Goal: Entertainment & Leisure: Consume media (video, audio)

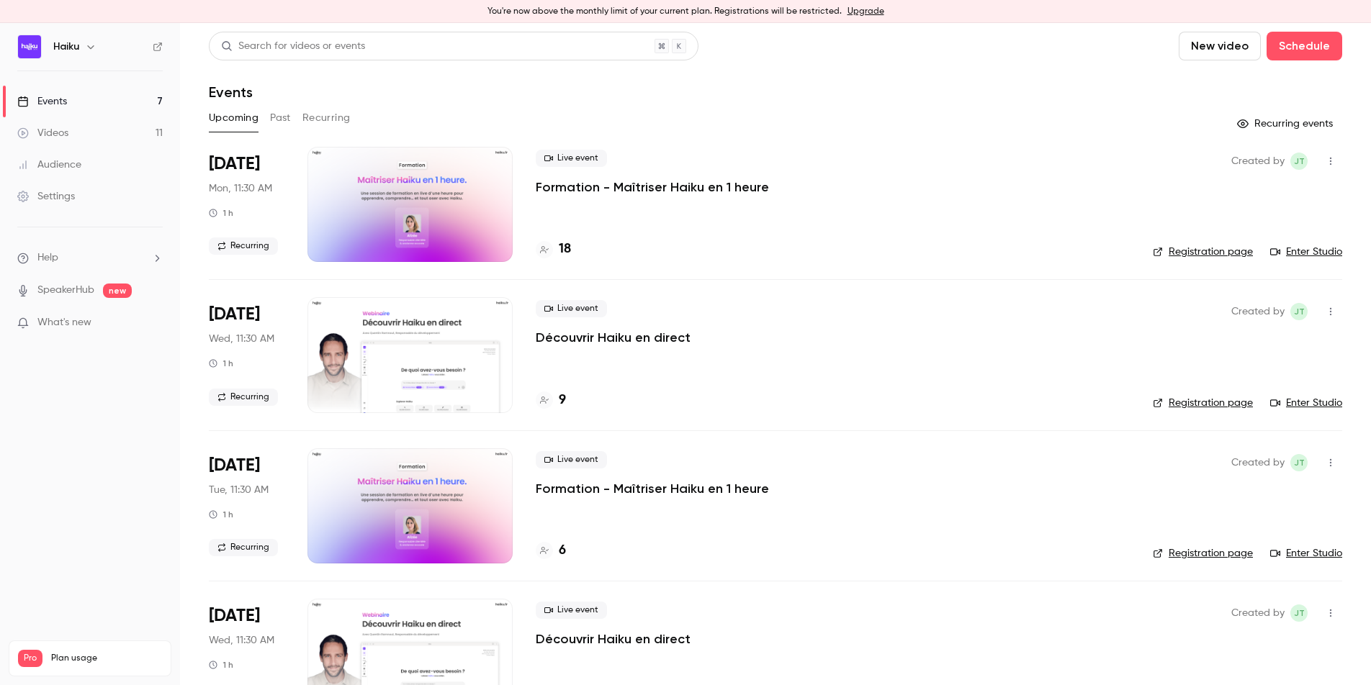
click at [460, 208] on div at bounding box center [409, 204] width 205 height 115
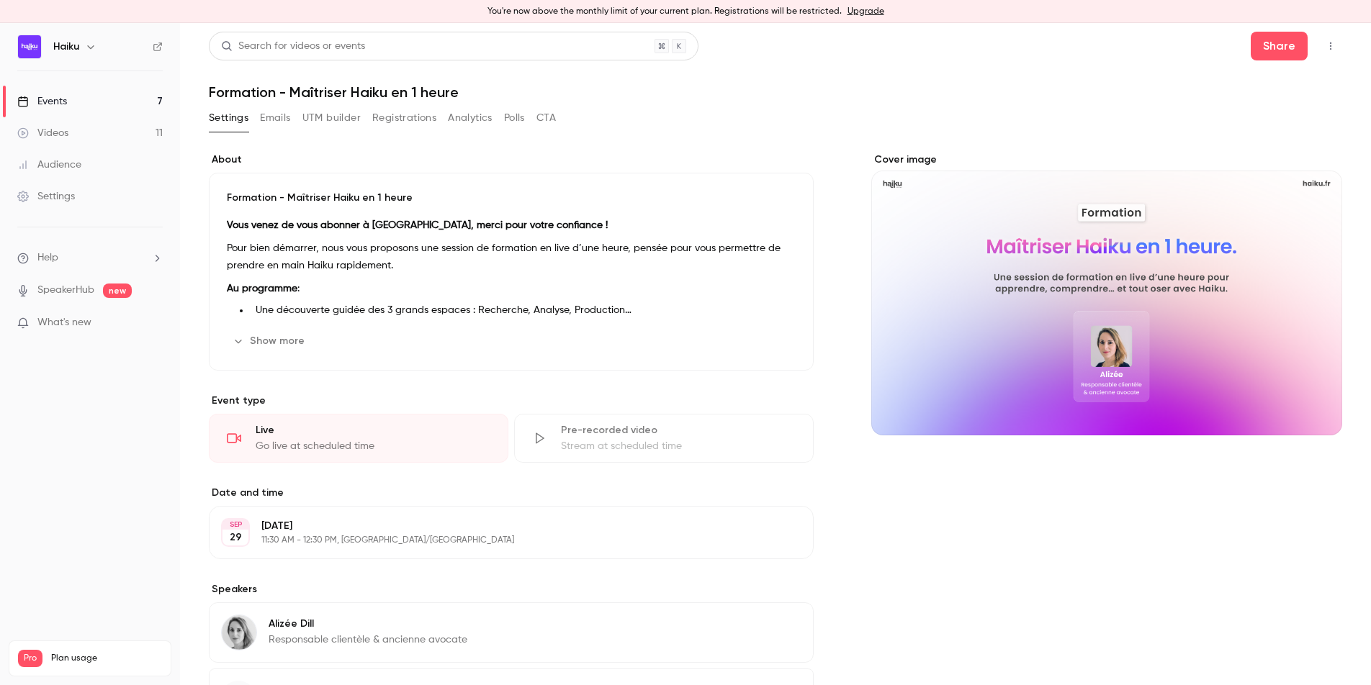
click at [400, 114] on button "Registrations" at bounding box center [404, 118] width 64 height 23
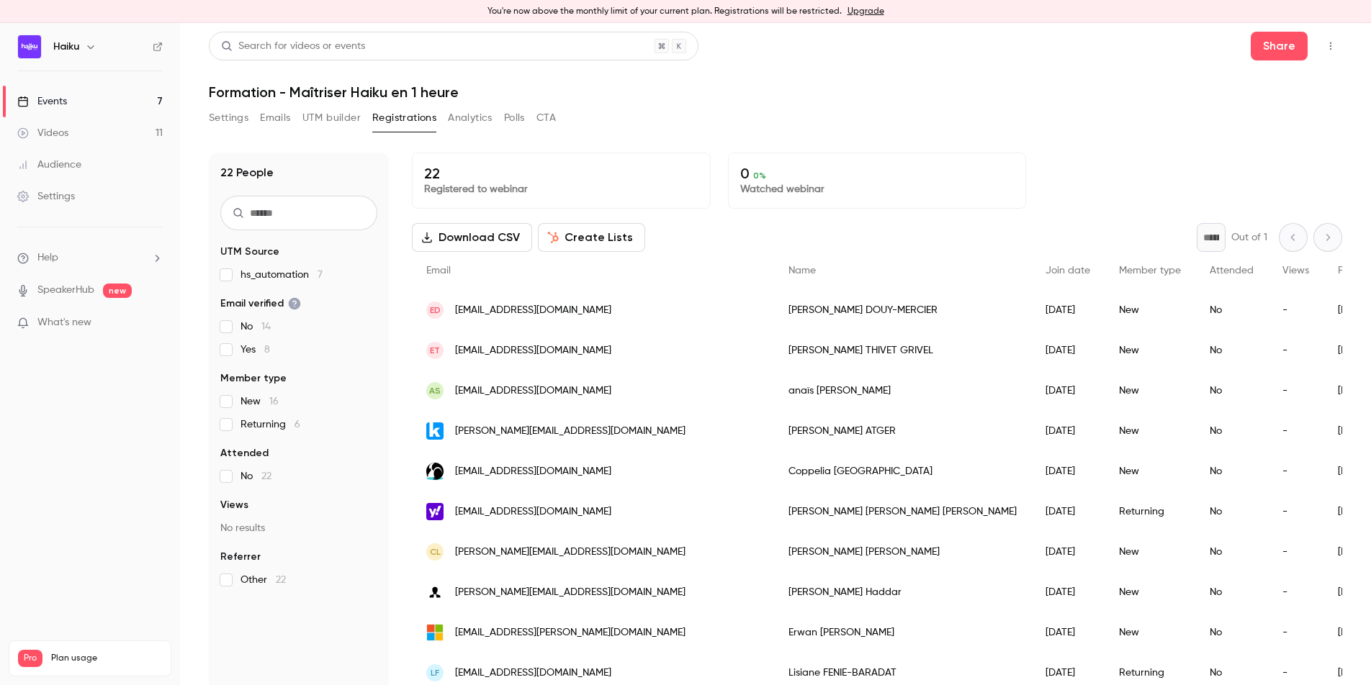
click at [310, 117] on button "UTM builder" at bounding box center [331, 118] width 58 height 23
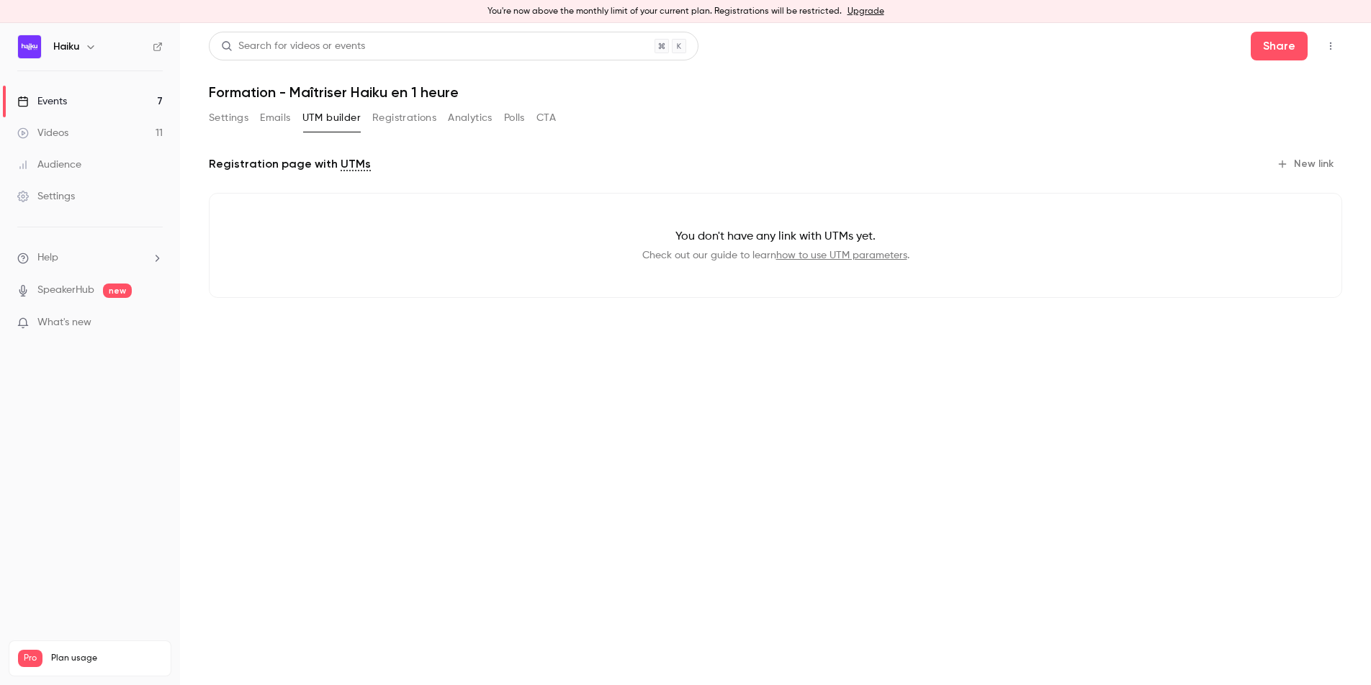
click at [265, 117] on button "Emails" at bounding box center [275, 118] width 30 height 23
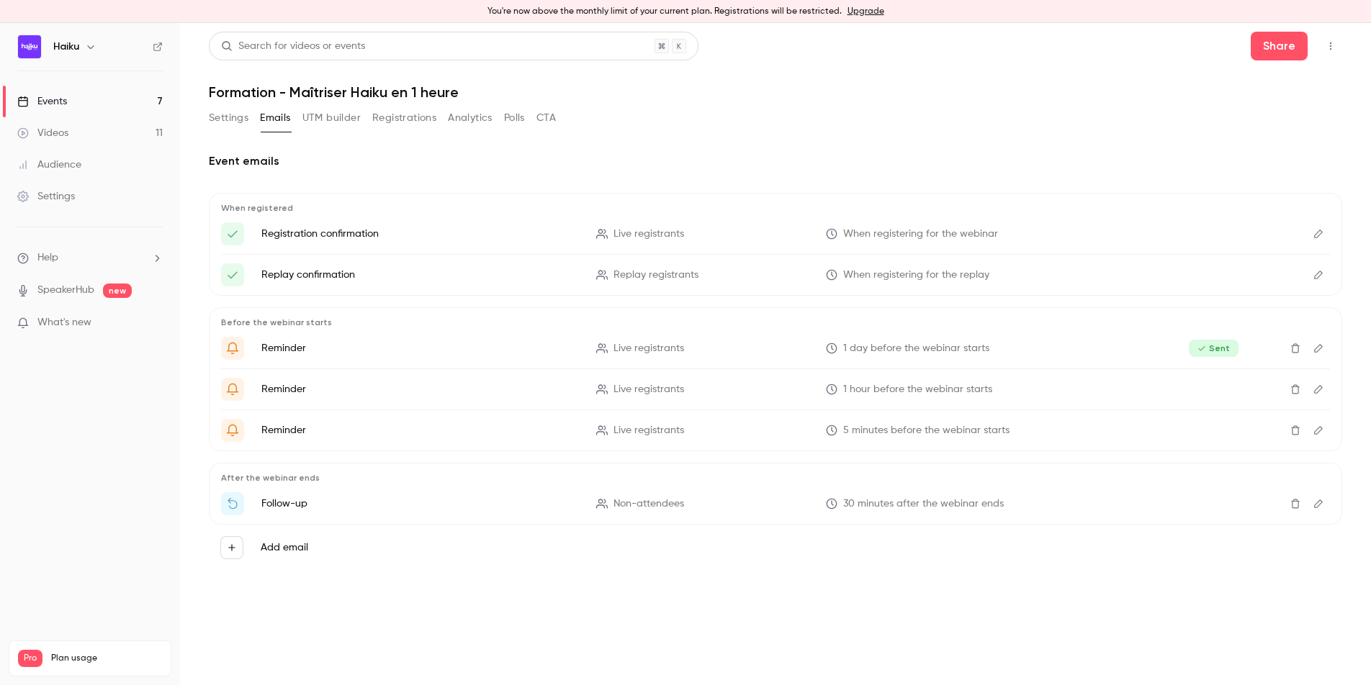
click at [467, 122] on button "Analytics" at bounding box center [470, 118] width 45 height 23
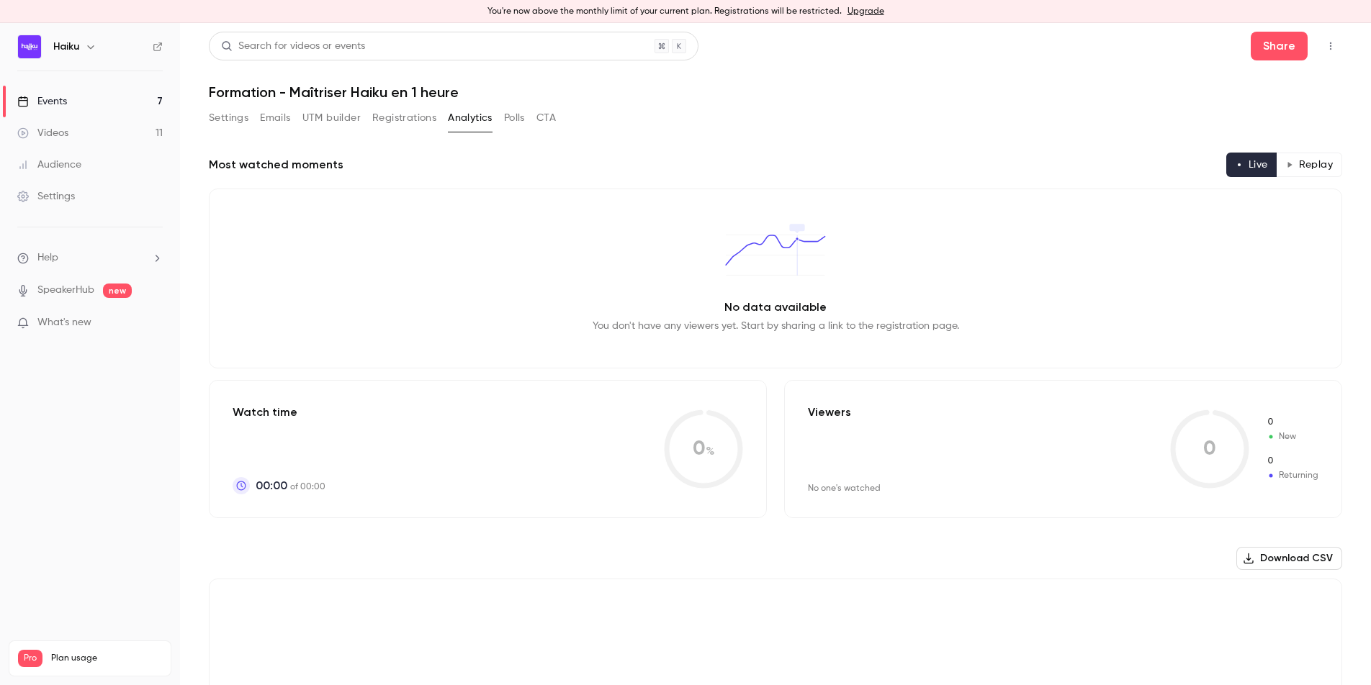
click at [234, 117] on button "Settings" at bounding box center [229, 118] width 40 height 23
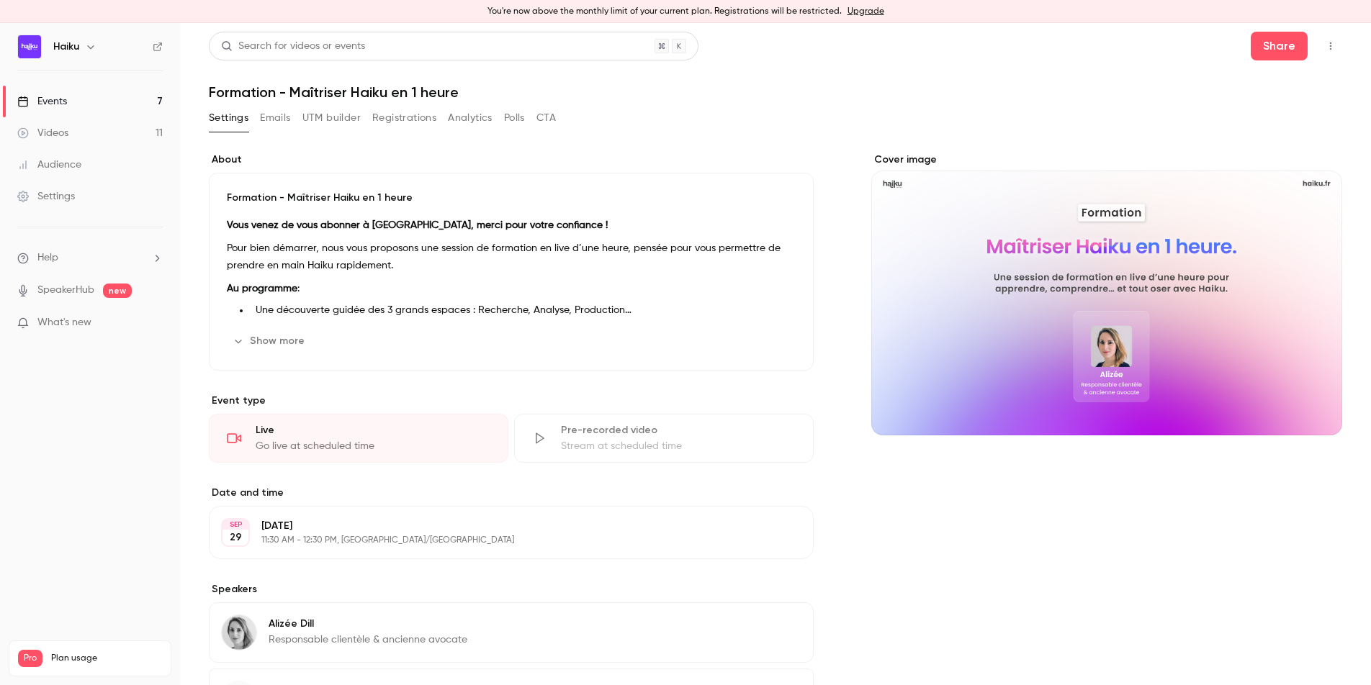
click at [117, 130] on link "Videos 11" at bounding box center [90, 133] width 180 height 32
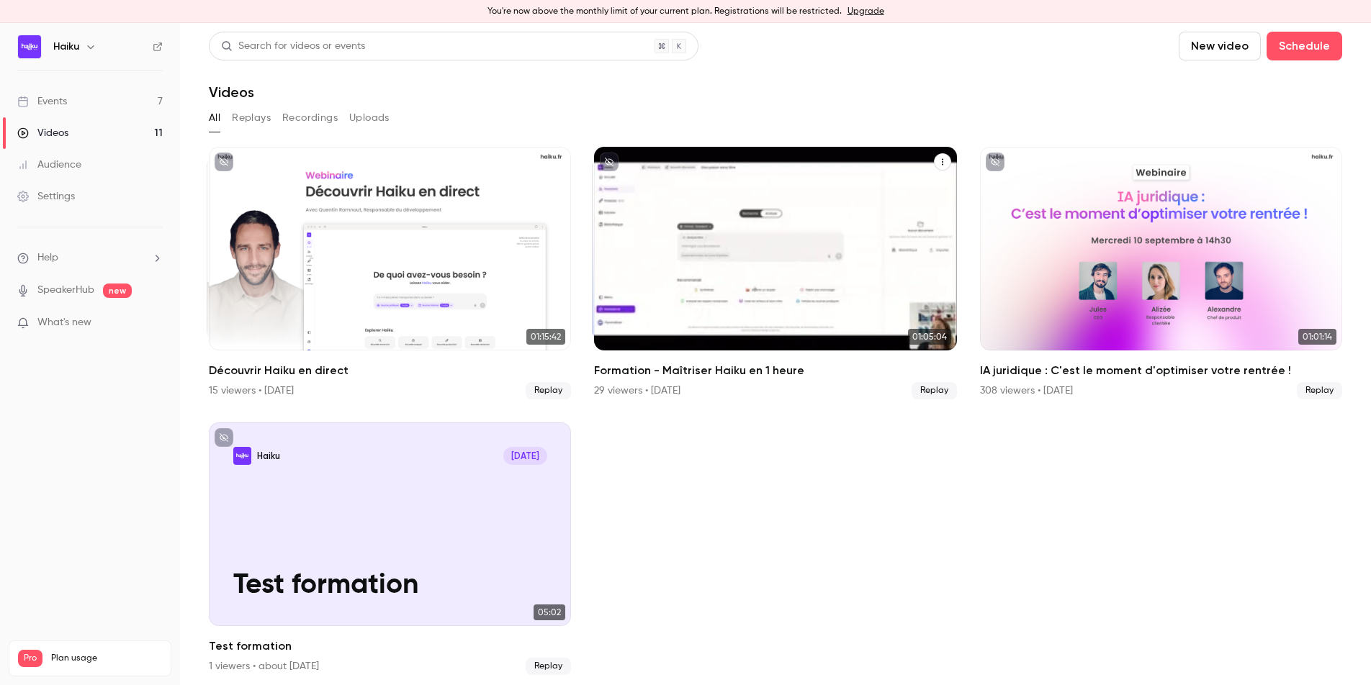
click at [802, 244] on div "Formation - Maîtriser Haiku en 1 heure" at bounding box center [775, 249] width 362 height 204
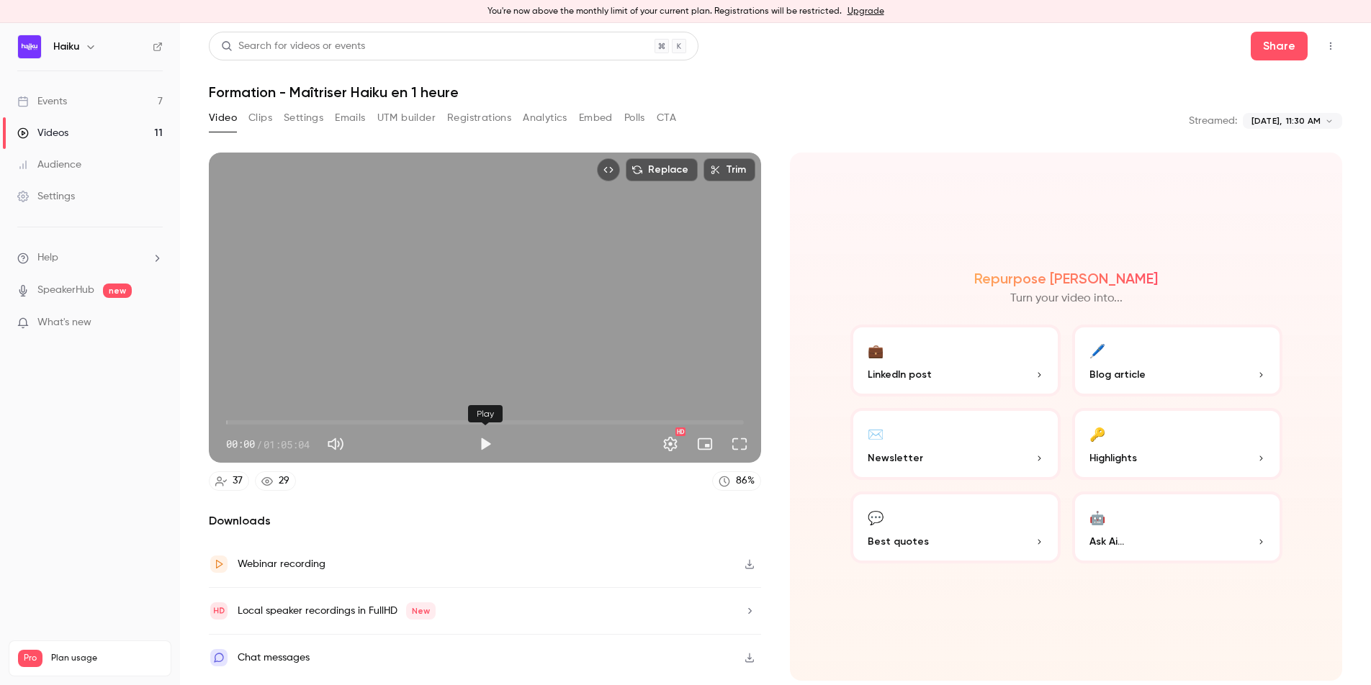
click at [487, 448] on button "Play" at bounding box center [485, 444] width 29 height 29
click at [670, 449] on button "Settings" at bounding box center [670, 444] width 29 height 29
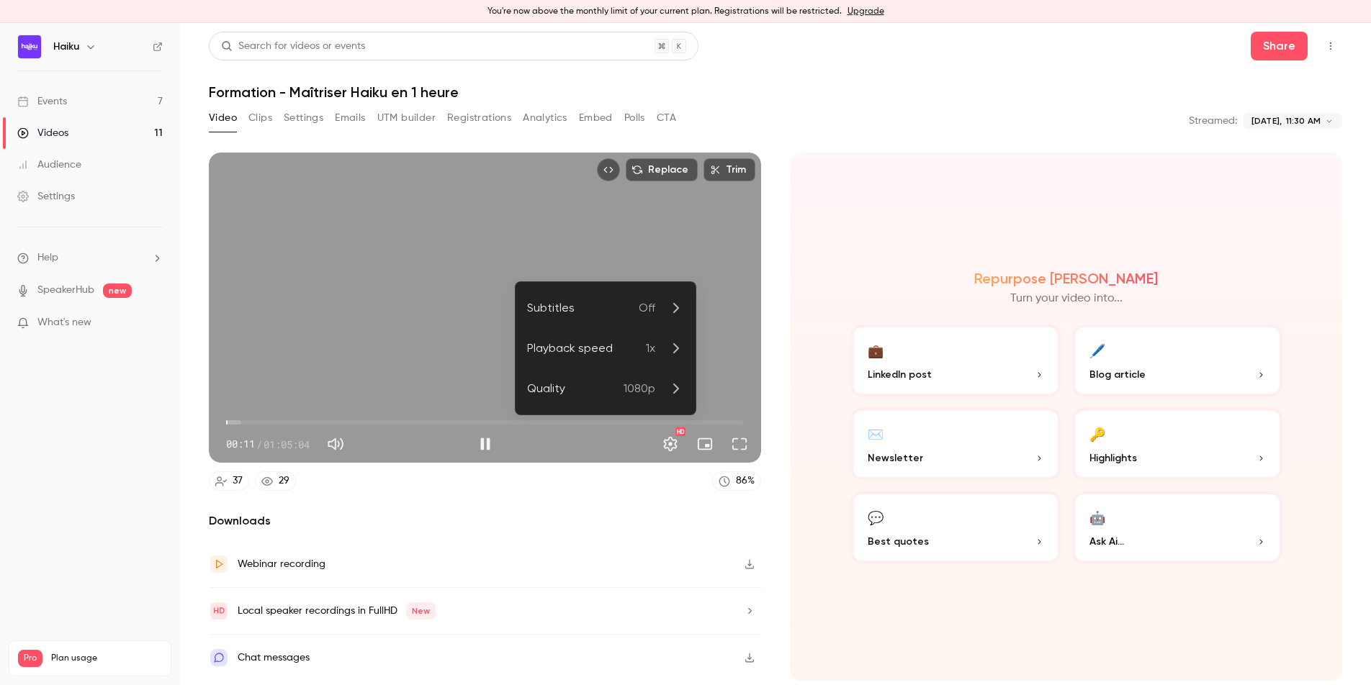
click at [670, 351] on icon at bounding box center [675, 348] width 17 height 17
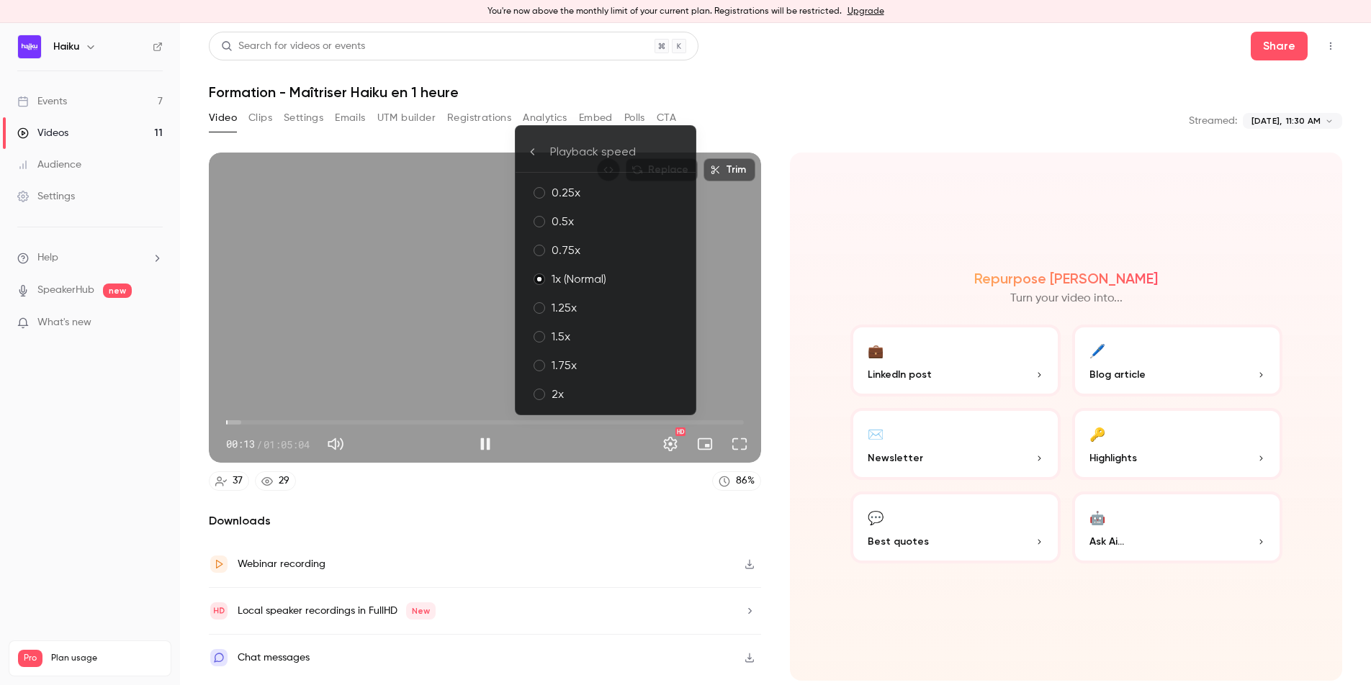
click at [578, 328] on div "1.5x" at bounding box center [618, 336] width 132 height 17
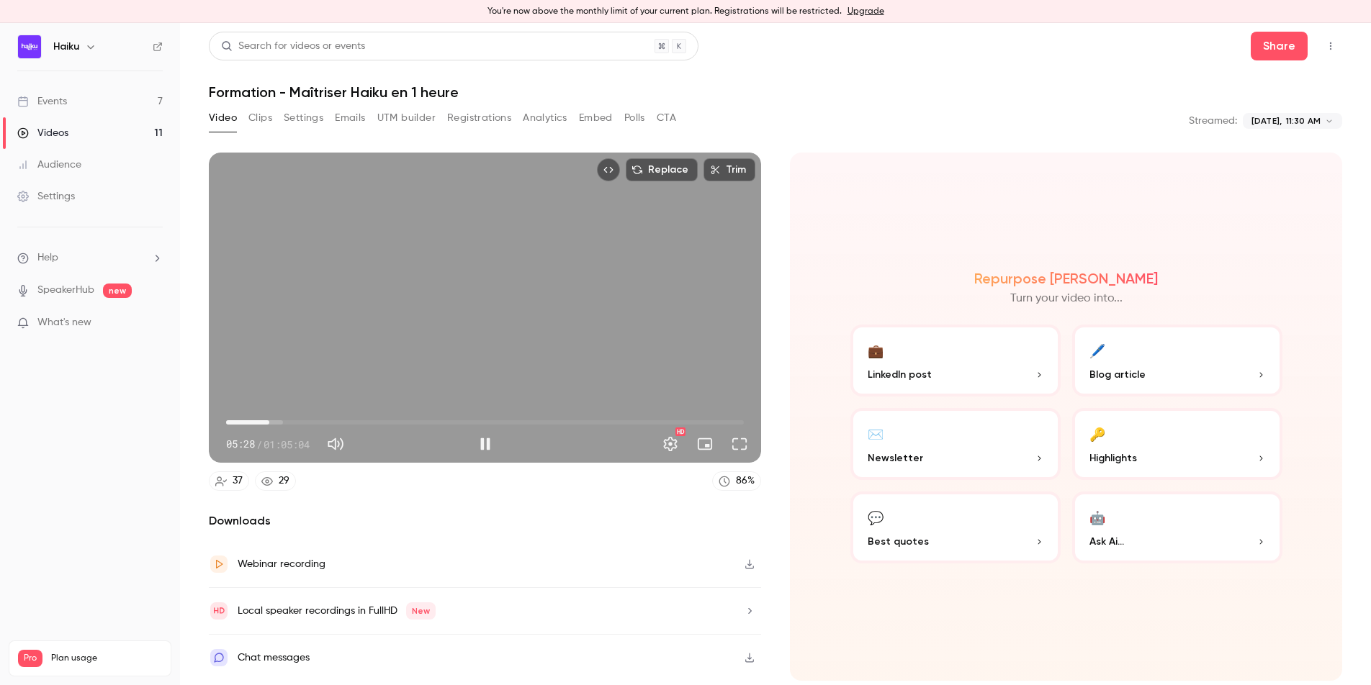
click at [267, 423] on span "05:28" at bounding box center [269, 423] width 4 height 4
drag, startPoint x: 490, startPoint y: 306, endPoint x: 493, endPoint y: 315, distance: 9.6
click at [490, 307] on div "Replace Trim 05:22 05:22 / 01:05:04 HD" at bounding box center [485, 308] width 552 height 310
click at [495, 431] on span "05:23" at bounding box center [485, 422] width 518 height 23
click at [282, 422] on span "33:45" at bounding box center [485, 422] width 518 height 23
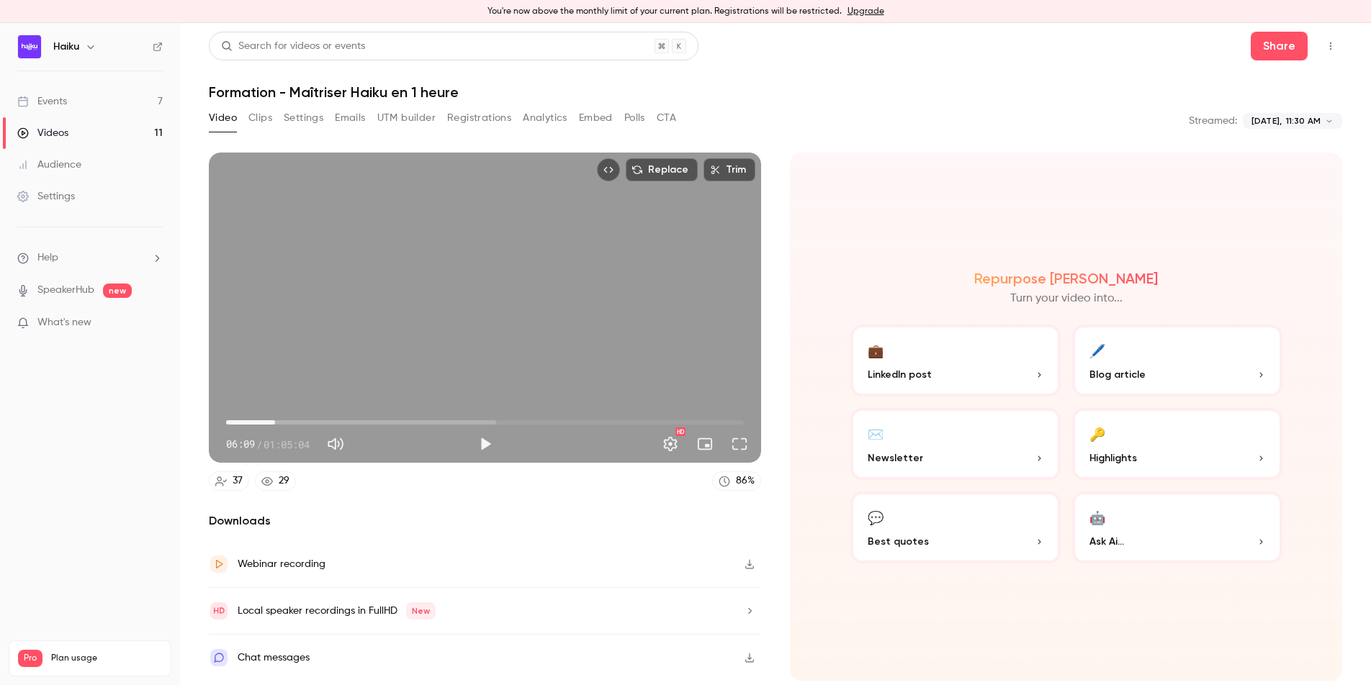
click at [275, 423] on span "06:09" at bounding box center [275, 423] width 4 height 4
click at [466, 442] on div "06:09 / 01:05:04" at bounding box center [348, 444] width 245 height 23
click at [488, 447] on button "Play" at bounding box center [485, 444] width 29 height 29
click at [273, 422] on span "06:11" at bounding box center [275, 423] width 4 height 4
click at [269, 422] on span "05:44" at bounding box center [271, 423] width 4 height 4
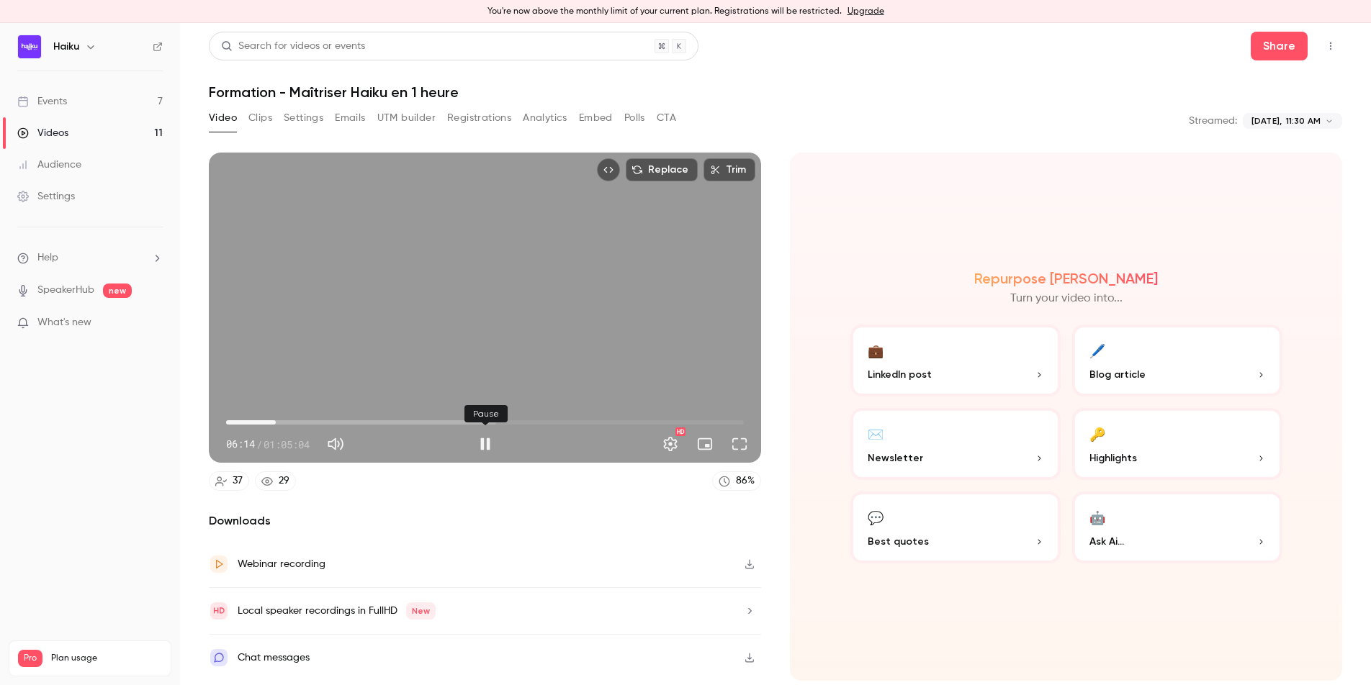
click at [485, 450] on button "Pause" at bounding box center [485, 444] width 29 height 29
drag, startPoint x: 392, startPoint y: 322, endPoint x: 387, endPoint y: 290, distance: 32.1
click at [392, 320] on div "Replace Trim 06:14 06:14 / 01:05:04 HD" at bounding box center [485, 308] width 552 height 310
click at [412, 279] on div "Replace Trim 07:09 07:09 / 01:05:04 HD" at bounding box center [485, 308] width 552 height 310
drag, startPoint x: 481, startPoint y: 447, endPoint x: 429, endPoint y: 421, distance: 58.0
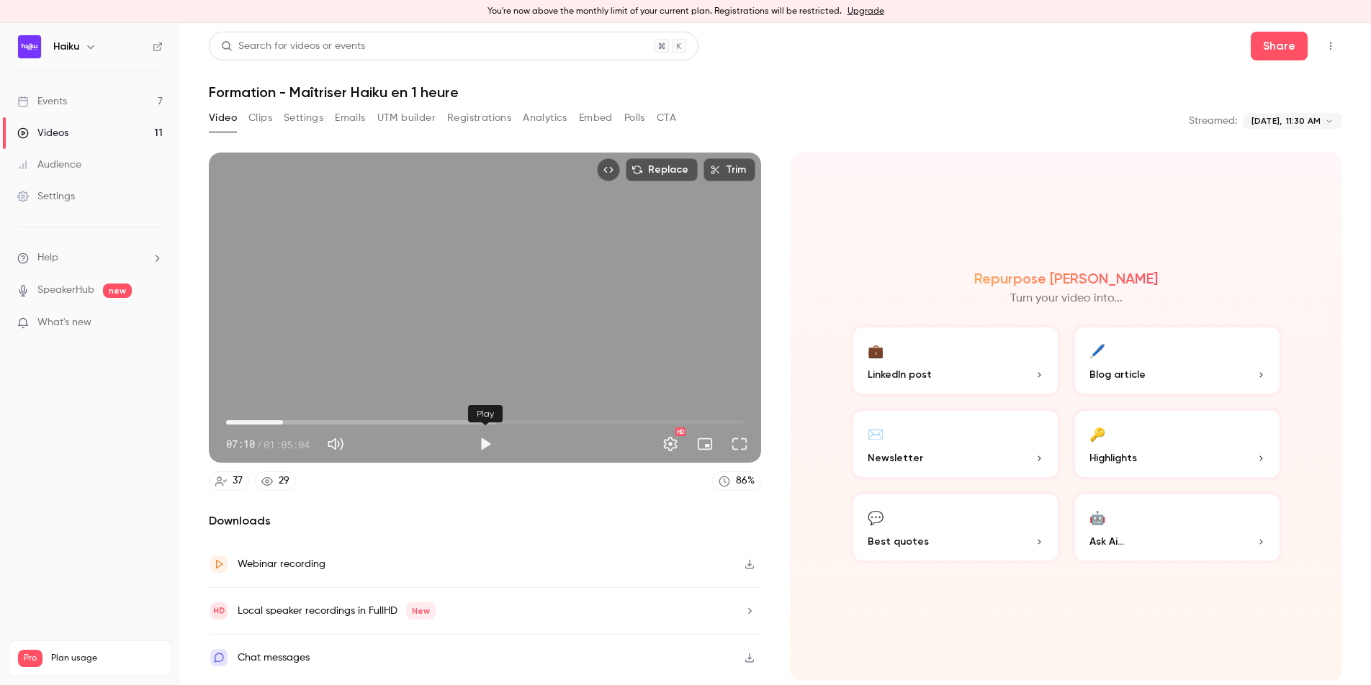
click at [480, 446] on button "Play" at bounding box center [485, 444] width 29 height 29
click at [282, 423] on span "07:03" at bounding box center [282, 423] width 4 height 4
click at [516, 322] on div "Replace Trim 07:29 07:29 / 01:05:04 HD" at bounding box center [485, 308] width 552 height 310
click at [440, 263] on div "Replace Trim 07:29 07:29 / 01:05:04 HD" at bounding box center [485, 308] width 552 height 310
click at [290, 424] on span "08:21" at bounding box center [292, 423] width 4 height 4
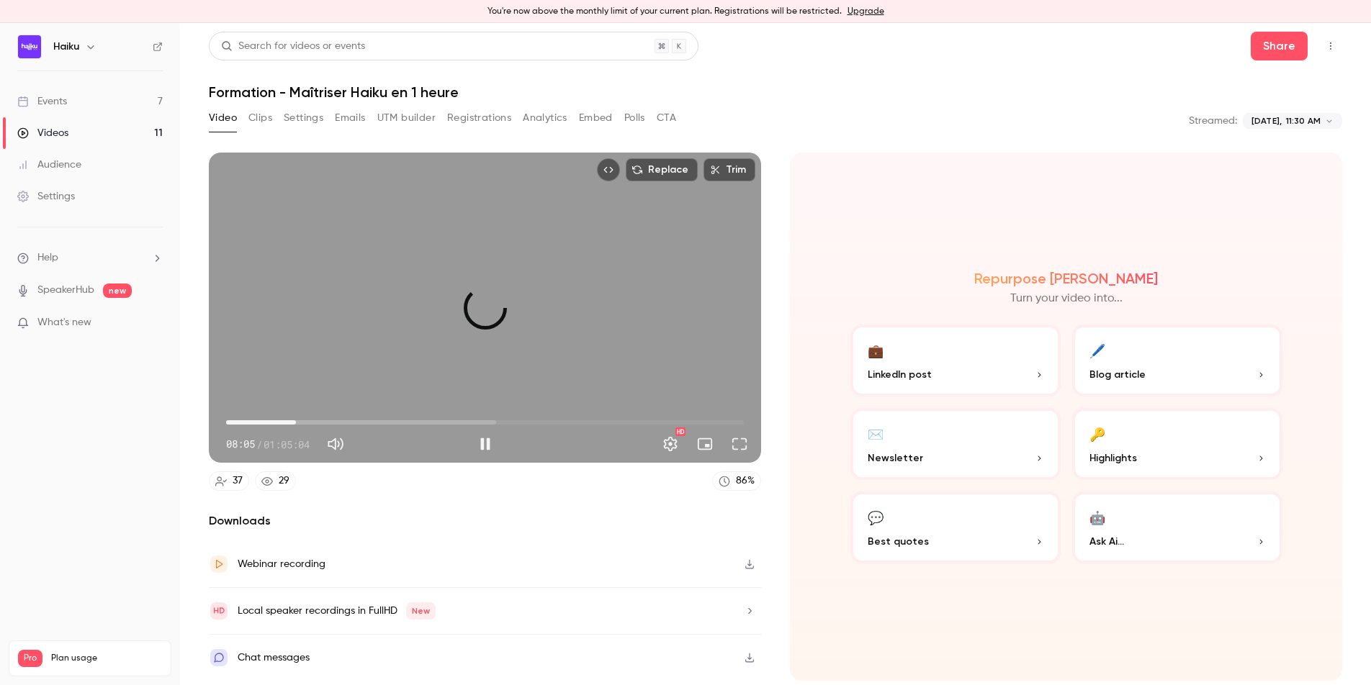
drag, startPoint x: 296, startPoint y: 408, endPoint x: 229, endPoint y: 385, distance: 70.8
click at [285, 404] on span "08:46" at bounding box center [296, 403] width 22 height 13
click at [259, 423] on span "04:24" at bounding box center [261, 423] width 4 height 4
click at [254, 424] on span "03:31" at bounding box center [254, 423] width 4 height 4
click at [256, 423] on span "03:32" at bounding box center [254, 423] width 4 height 4
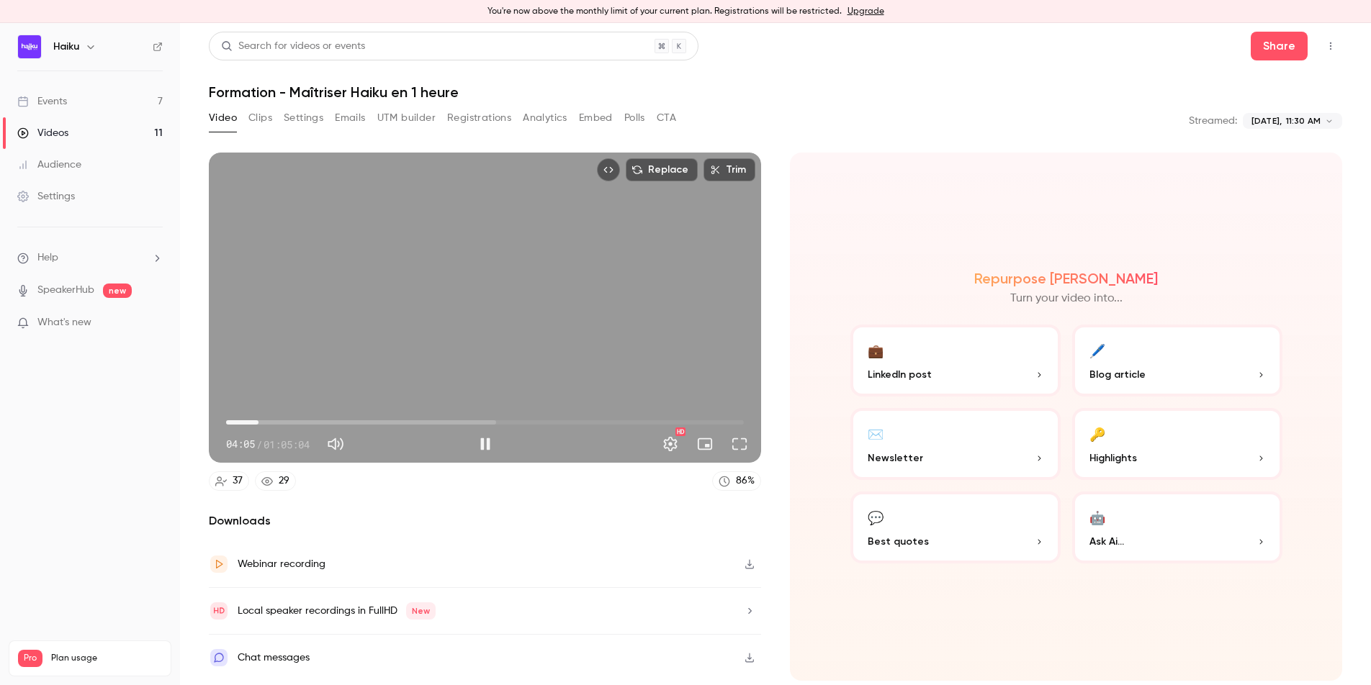
click at [261, 423] on span "04:05" at bounding box center [258, 423] width 4 height 4
click at [514, 319] on div "Replace Trim 04:45 04:45 / 01:05:04 HD" at bounding box center [485, 308] width 552 height 310
click at [514, 319] on div "Replace Trim 04:46 04:46 / 01:05:04 HD" at bounding box center [485, 308] width 552 height 310
click at [535, 320] on div "Replace Trim 04:47 04:47 / 01:05:04 HD" at bounding box center [485, 308] width 552 height 310
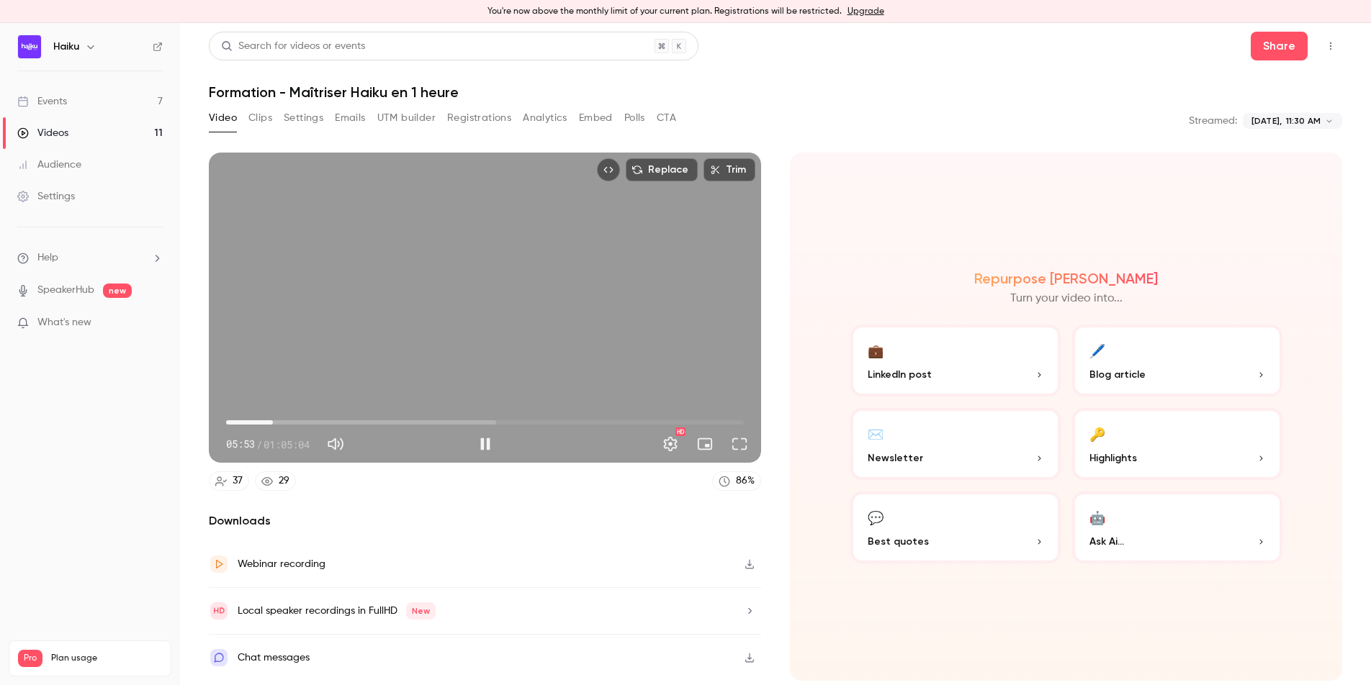
click at [273, 424] on span "05:53" at bounding box center [273, 423] width 4 height 4
click at [279, 423] on span "06:41" at bounding box center [279, 423] width 4 height 4
click at [287, 423] on span "06:43" at bounding box center [485, 422] width 518 height 23
click at [345, 423] on span "15:12" at bounding box center [347, 423] width 4 height 4
click at [341, 423] on span "14:37" at bounding box center [343, 423] width 4 height 4
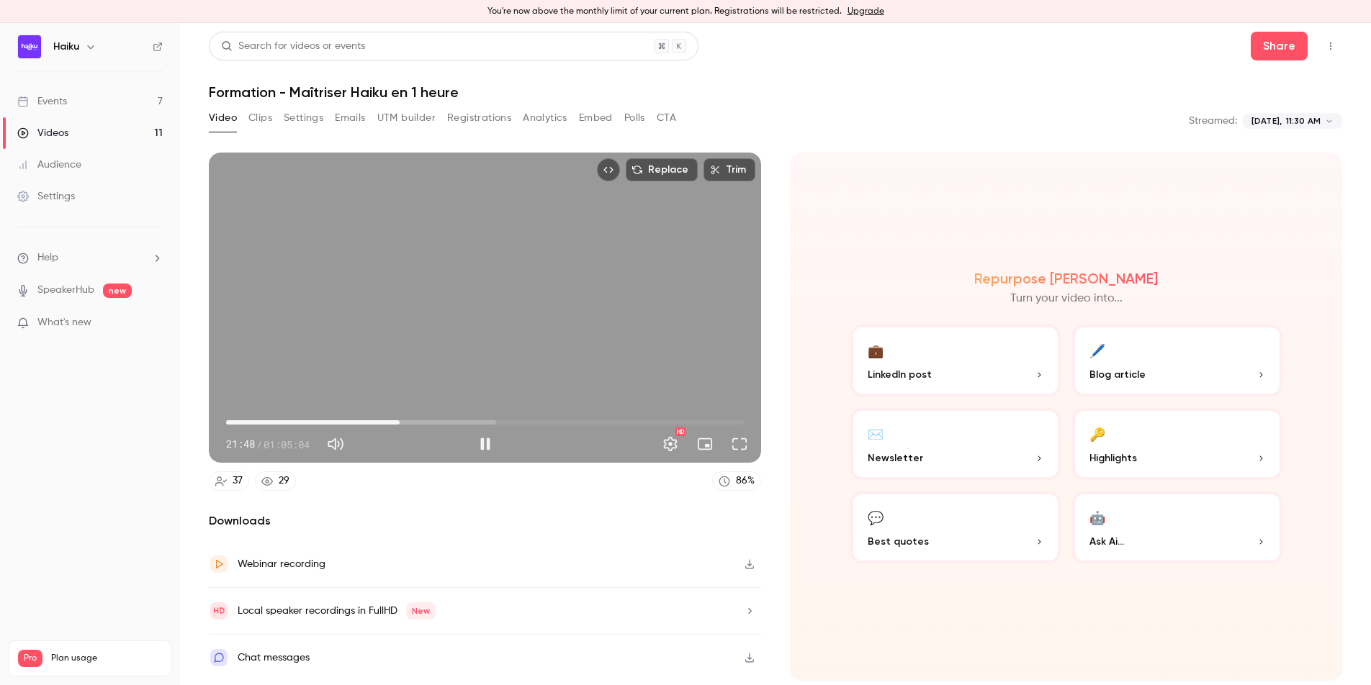
click at [414, 366] on div "Replace Trim 21:48 21:48 / 01:05:04 HD" at bounding box center [485, 308] width 552 height 310
click at [480, 444] on button "Play" at bounding box center [485, 444] width 29 height 29
drag, startPoint x: 487, startPoint y: 284, endPoint x: 241, endPoint y: 254, distance: 248.0
click at [487, 284] on div "Replace Trim 24:54 24:54 / 01:05:04 HD" at bounding box center [485, 308] width 552 height 310
click at [488, 462] on div "24:54 24:54 / 01:05:04 HD" at bounding box center [485, 433] width 552 height 60
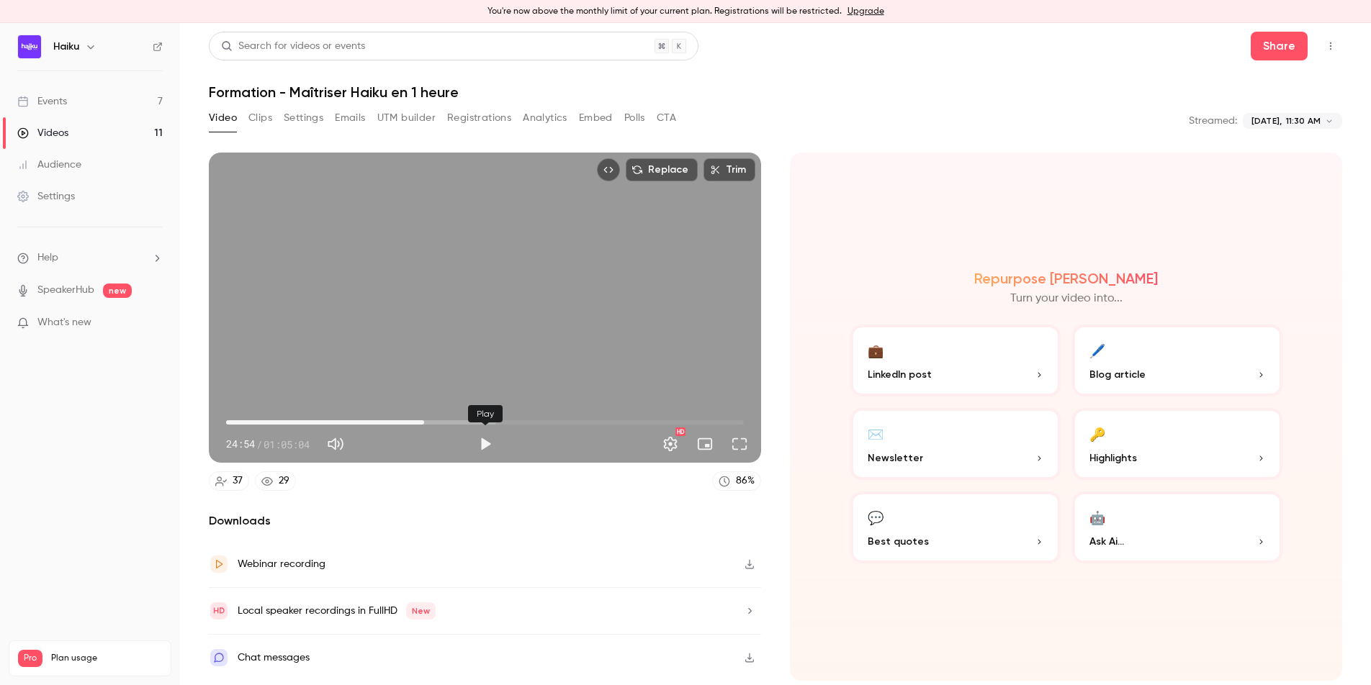
click at [484, 449] on button "Play" at bounding box center [485, 444] width 29 height 29
click at [482, 445] on button "Pause" at bounding box center [485, 444] width 29 height 29
click at [488, 447] on button "Play" at bounding box center [485, 444] width 29 height 29
click at [445, 423] on span "27:30" at bounding box center [445, 423] width 4 height 4
click at [444, 422] on span "27:35" at bounding box center [446, 423] width 4 height 4
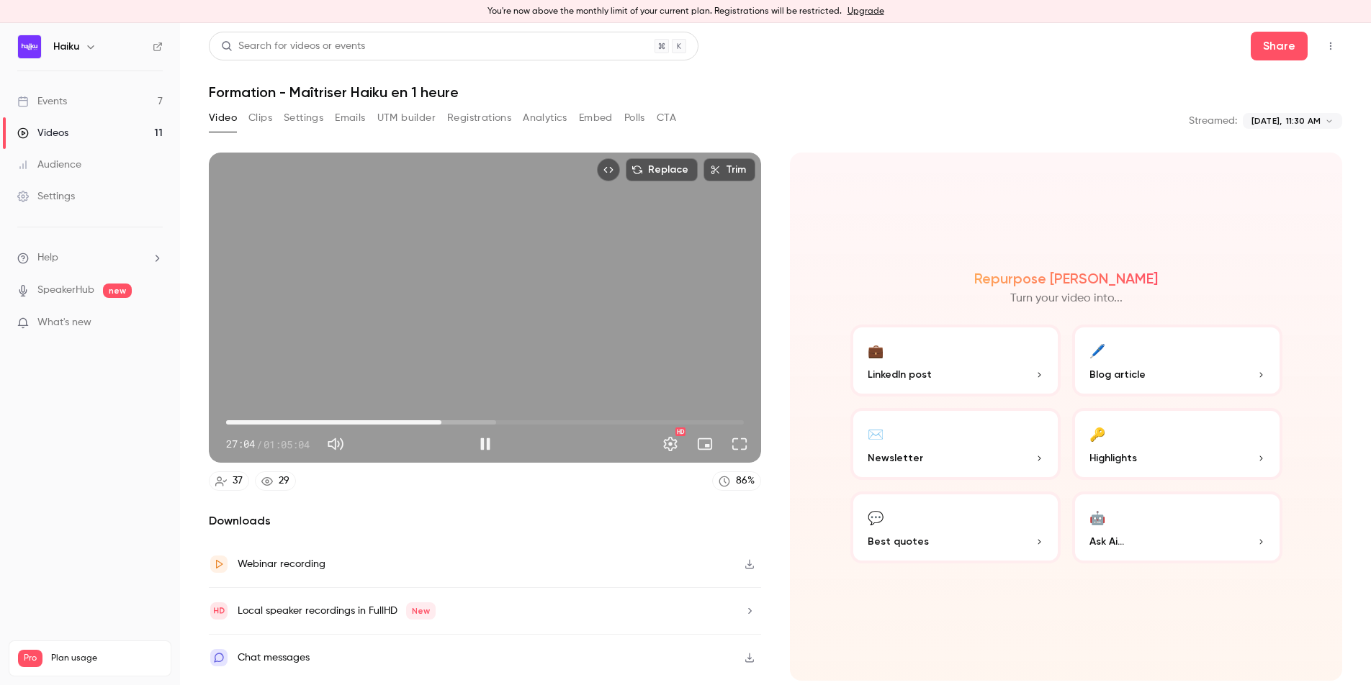
click at [439, 423] on span "27:04" at bounding box center [441, 423] width 4 height 4
click at [432, 423] on span "25:53" at bounding box center [432, 423] width 4 height 4
click at [495, 442] on button "Pause" at bounding box center [485, 444] width 29 height 29
click at [500, 418] on span "27:01" at bounding box center [485, 422] width 518 height 23
click at [484, 420] on span "32:24" at bounding box center [485, 422] width 518 height 23
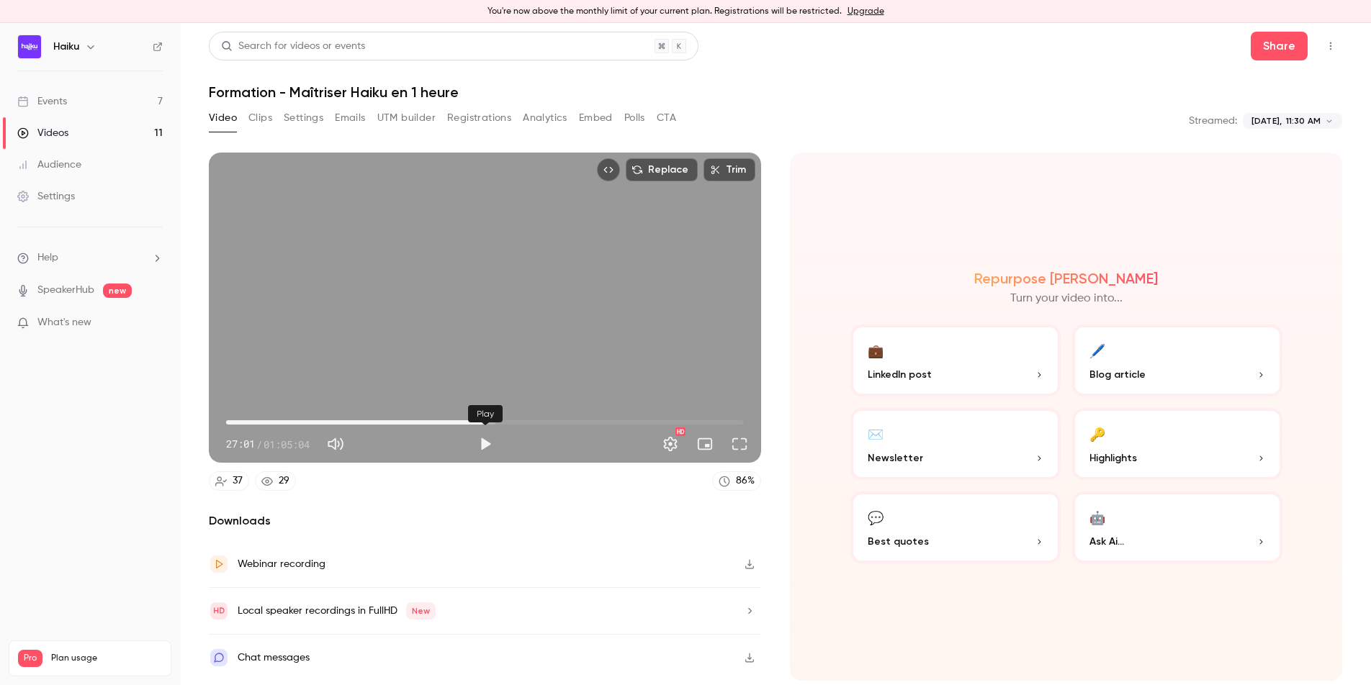
click at [482, 442] on button "Play" at bounding box center [485, 444] width 29 height 29
click at [482, 423] on span "32:24" at bounding box center [484, 423] width 4 height 4
click at [465, 423] on span "31:31" at bounding box center [485, 422] width 518 height 23
click at [460, 423] on span "29:24" at bounding box center [460, 423] width 4 height 4
click at [451, 423] on span "28:14" at bounding box center [485, 422] width 518 height 23
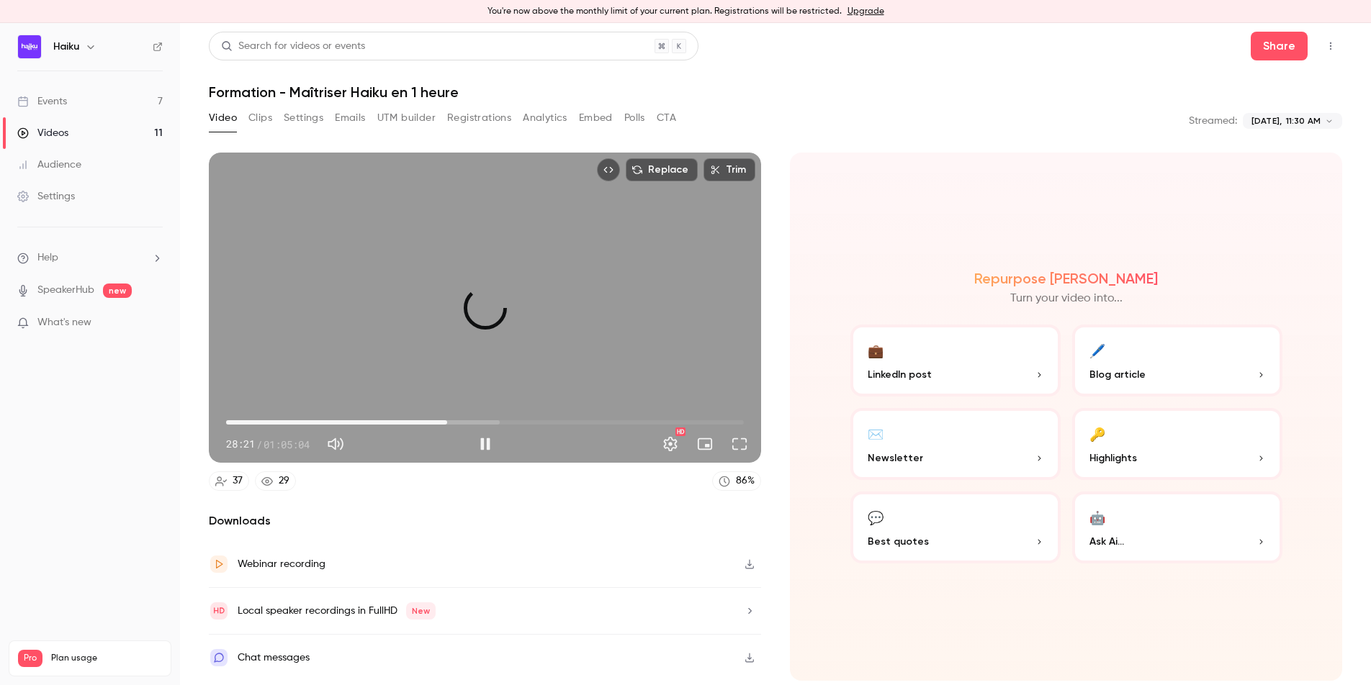
click at [447, 424] on span "27:47" at bounding box center [447, 423] width 4 height 4
click at [446, 423] on span "27:50" at bounding box center [448, 423] width 4 height 4
click at [441, 423] on span "27:03" at bounding box center [441, 423] width 4 height 4
click at [439, 423] on span "27:05" at bounding box center [441, 423] width 4 height 4
click at [482, 444] on button "Pause" at bounding box center [485, 444] width 29 height 29
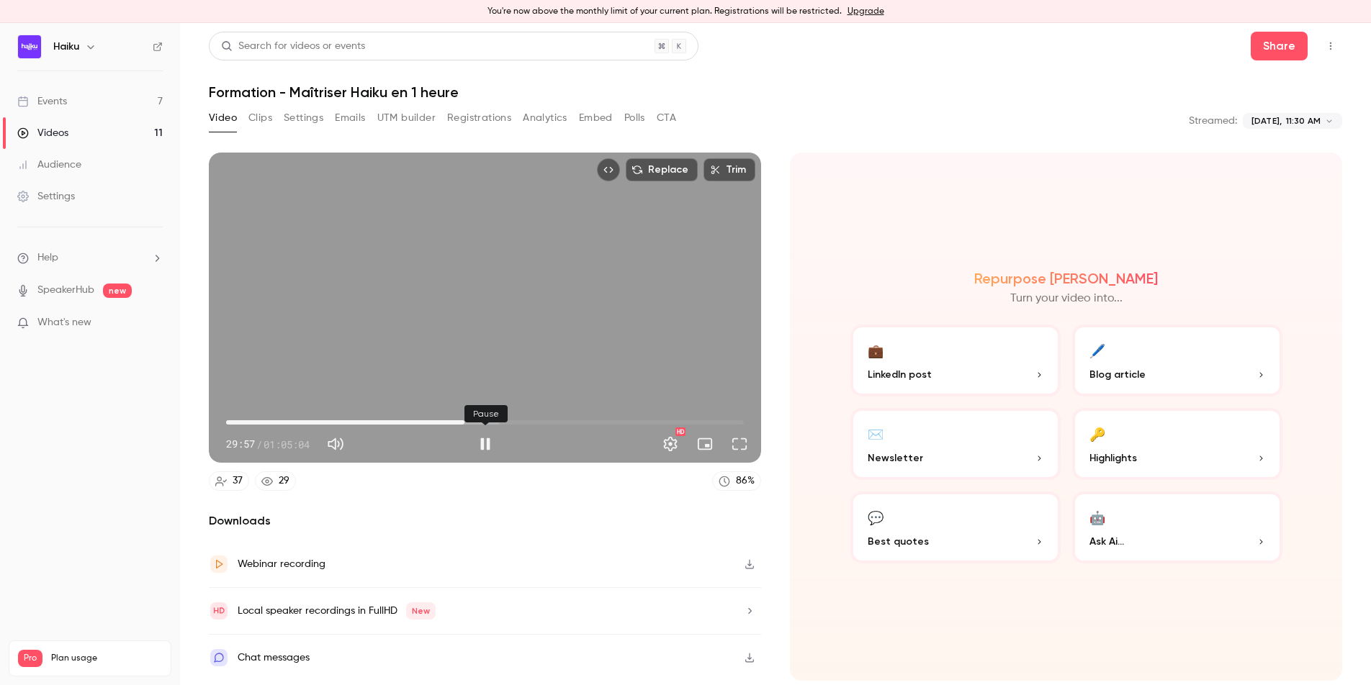
type input "******"
